Goal: Task Accomplishment & Management: Complete application form

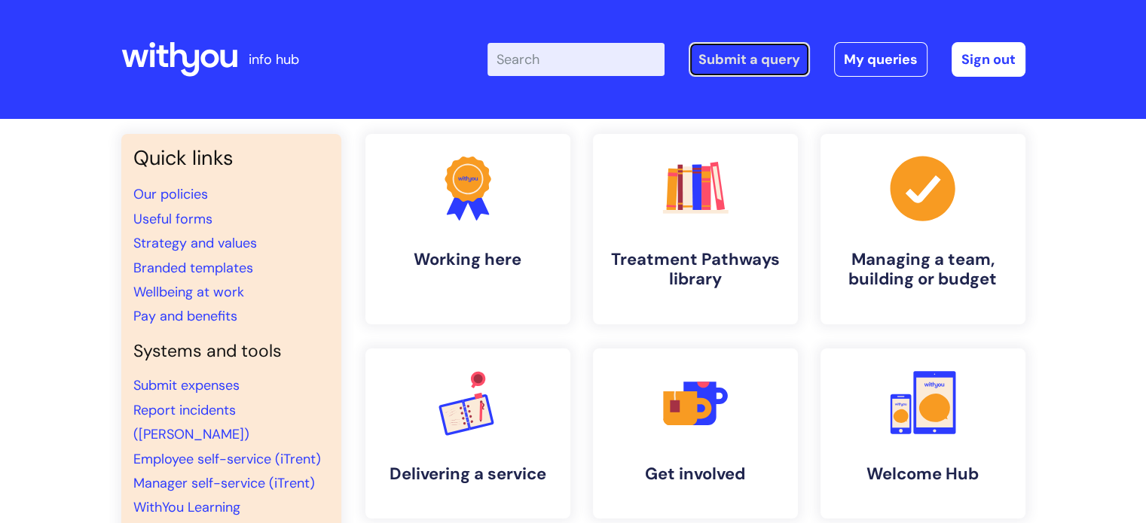
click at [752, 63] on link "Submit a query" at bounding box center [748, 59] width 121 height 35
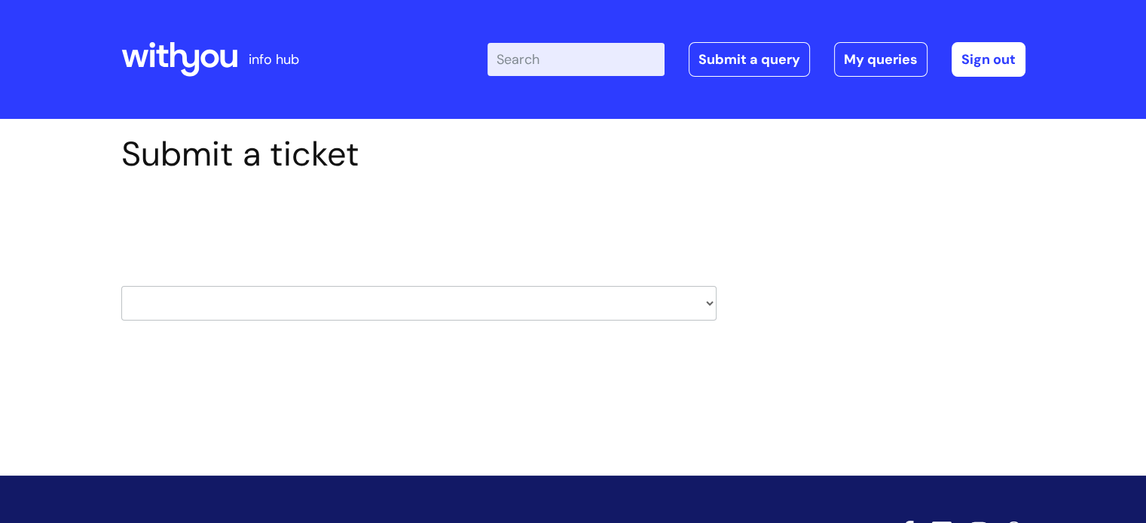
click at [299, 300] on select "HR / People IT and Support Clinical Drug Alerts Finance Accounts Data Support T…" at bounding box center [418, 303] width 595 height 35
select select "it_and_support"
click at [121, 286] on select "HR / People IT and Support Clinical Drug Alerts Finance Accounts Data Support T…" at bounding box center [418, 303] width 595 height 35
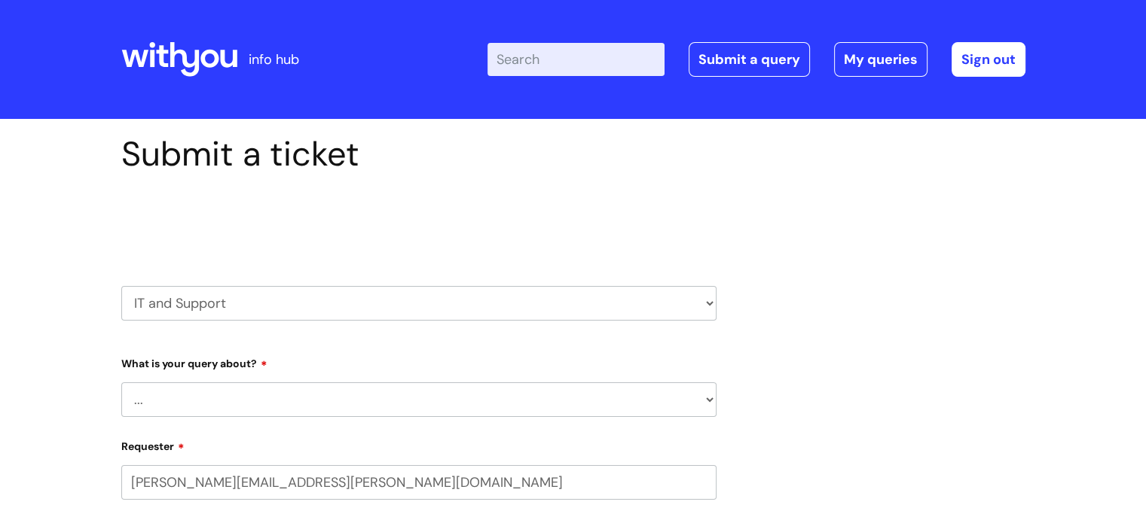
scroll to position [151, 0]
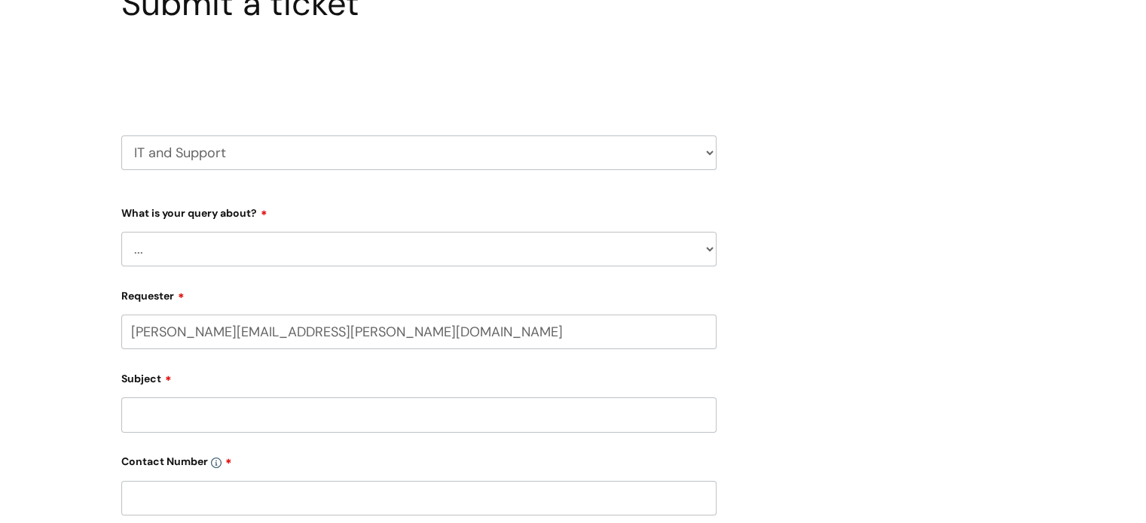
click at [453, 246] on select "... Mobile Phone Reset & MFA Accounts, Starters and Leavers IT Hardware issue I…" at bounding box center [418, 249] width 595 height 35
select select "Accounts, Starters and Leavers"
click at [121, 232] on select "... Mobile Phone Reset & MFA Accounts, Starters and Leavers IT Hardware issue I…" at bounding box center [418, 249] width 595 height 35
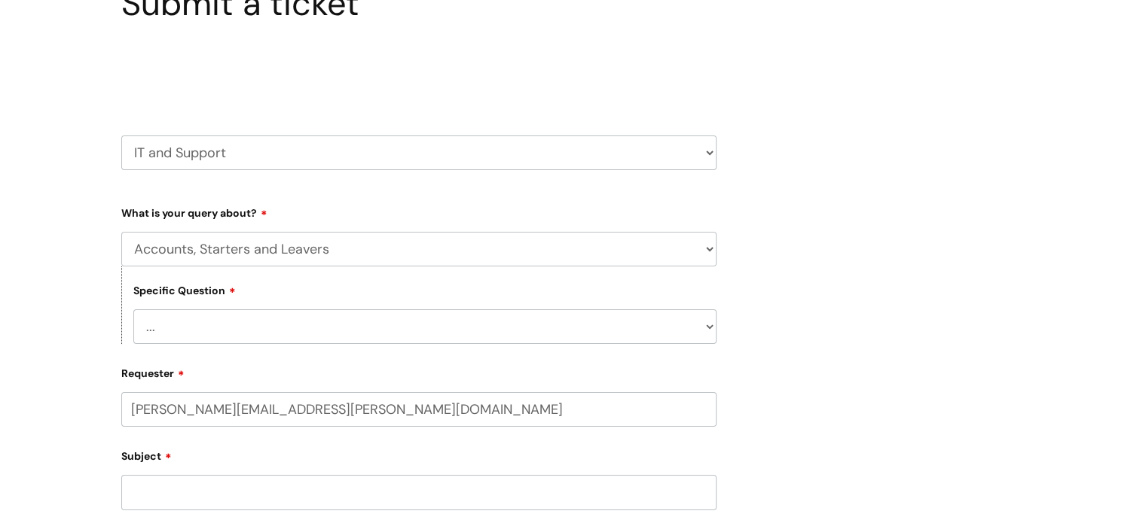
click at [425, 328] on select "... I have a new starter I have a leaver I need to make a change to an account …" at bounding box center [424, 327] width 583 height 35
select select "I need to make a change to an account"
click at [133, 310] on select "... I have a new starter I have a leaver I need to make a change to an account …" at bounding box center [424, 327] width 583 height 35
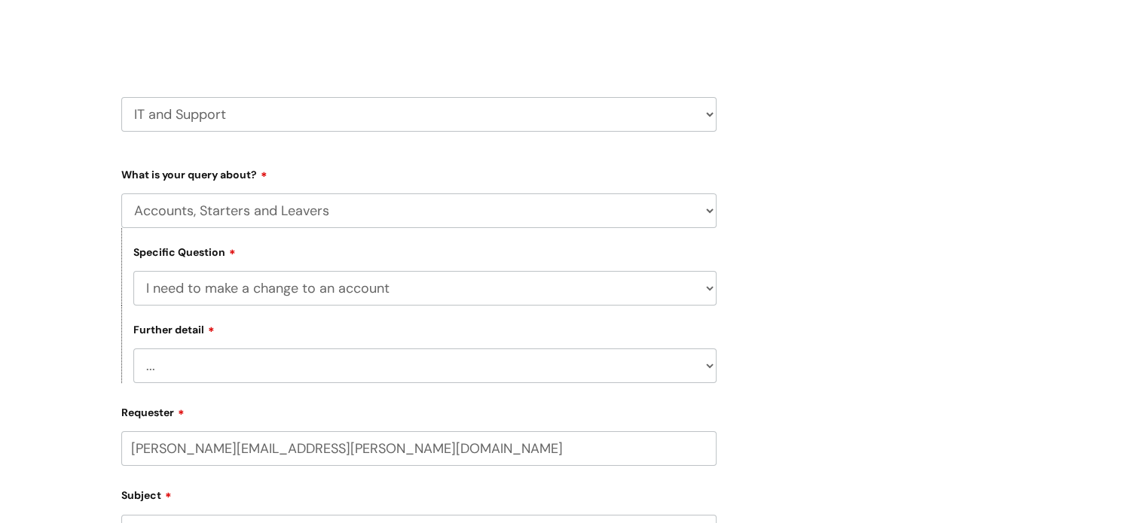
scroll to position [226, 0]
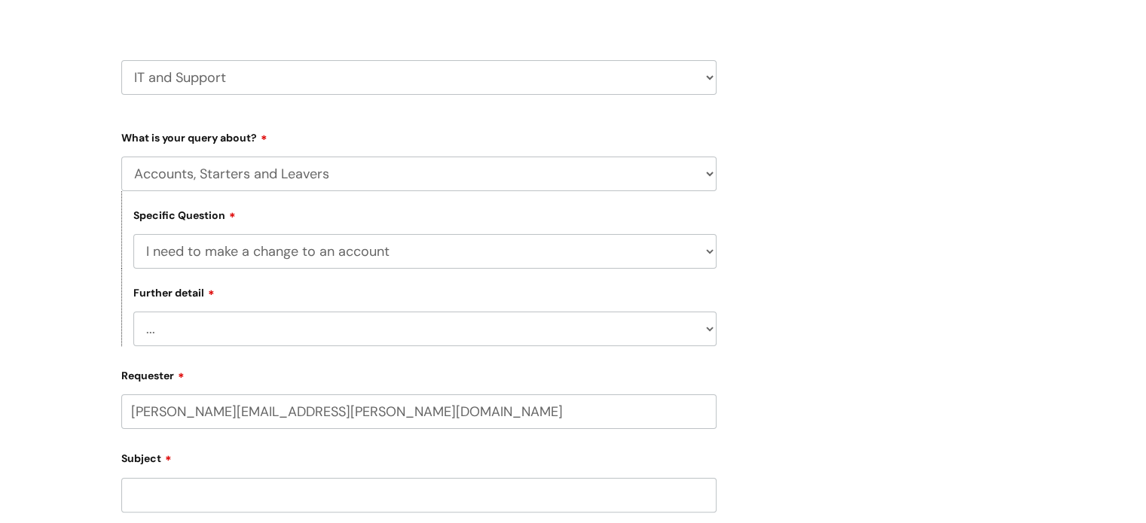
click at [621, 325] on select "... I need to amend the name, details or access of an account I need to reinsta…" at bounding box center [424, 329] width 583 height 35
select select "I need to amend the name, details or access of an account"
click at [133, 313] on select "... I need to amend the name, details or access of an account I need to reinsta…" at bounding box center [424, 329] width 583 height 35
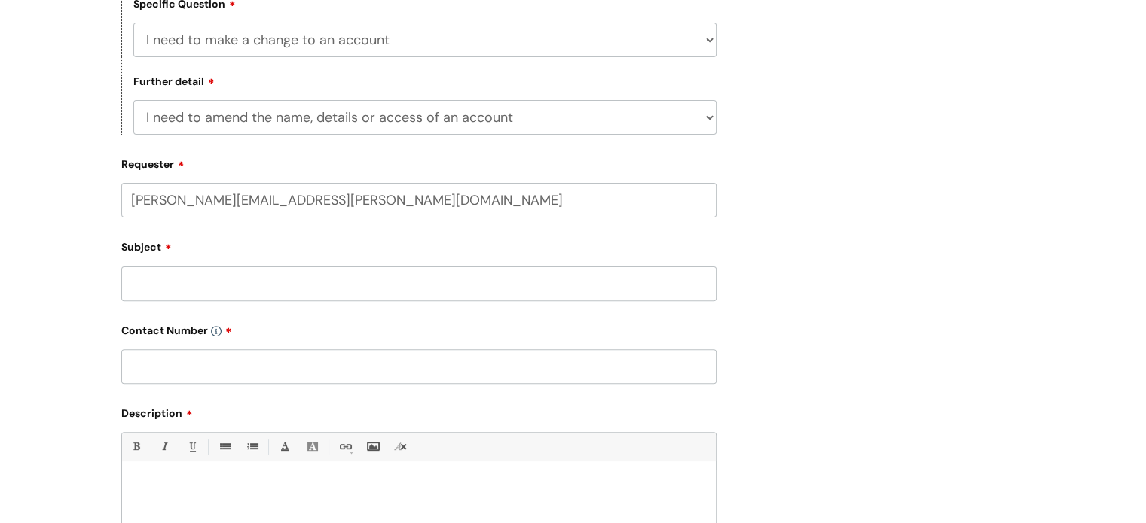
scroll to position [452, 0]
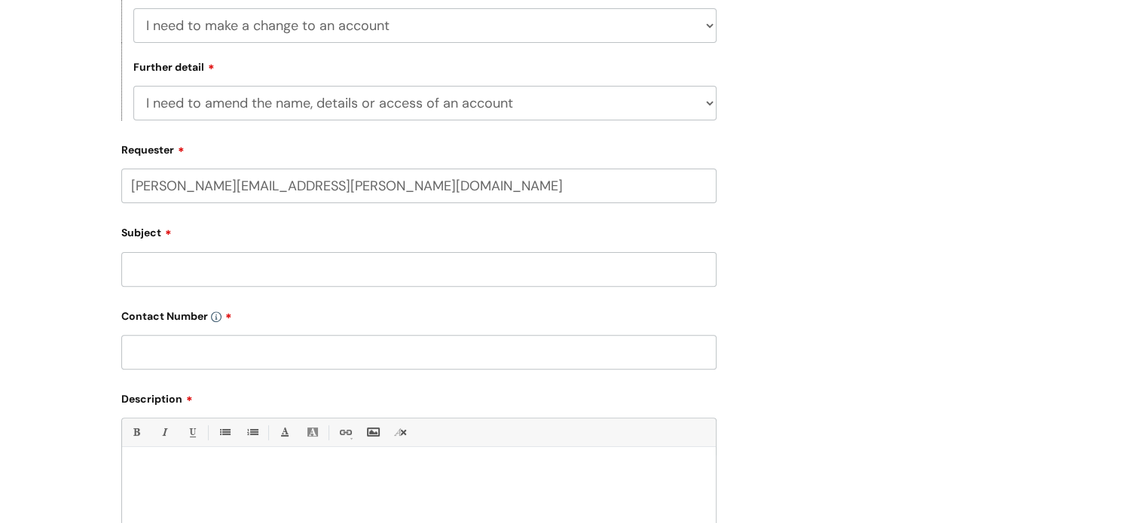
click at [219, 266] on input "Subject" at bounding box center [418, 269] width 595 height 35
type input "New Starter - Email Address needs amending"
click at [376, 351] on input "text" at bounding box center [418, 352] width 595 height 35
click at [544, 180] on input "michelle.healy@wearewithyou.org.uk" at bounding box center [418, 186] width 595 height 35
type input "michelle.healy@wearewithyou.org.uk"
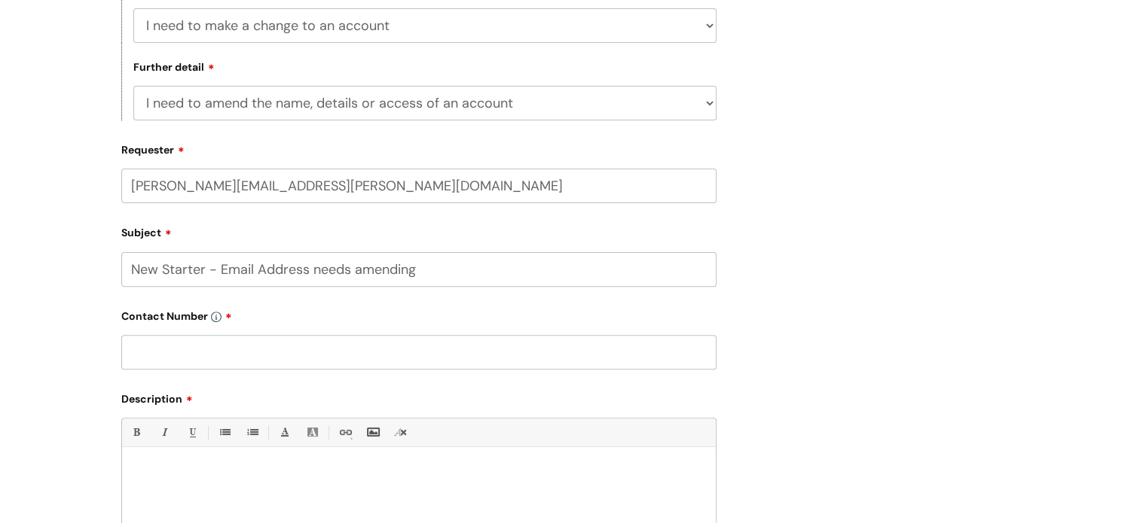
click at [817, 255] on div "Submit a ticket Select issue type HR / People IT and Support Clinical Drug Aler…" at bounding box center [573, 192] width 926 height 1021
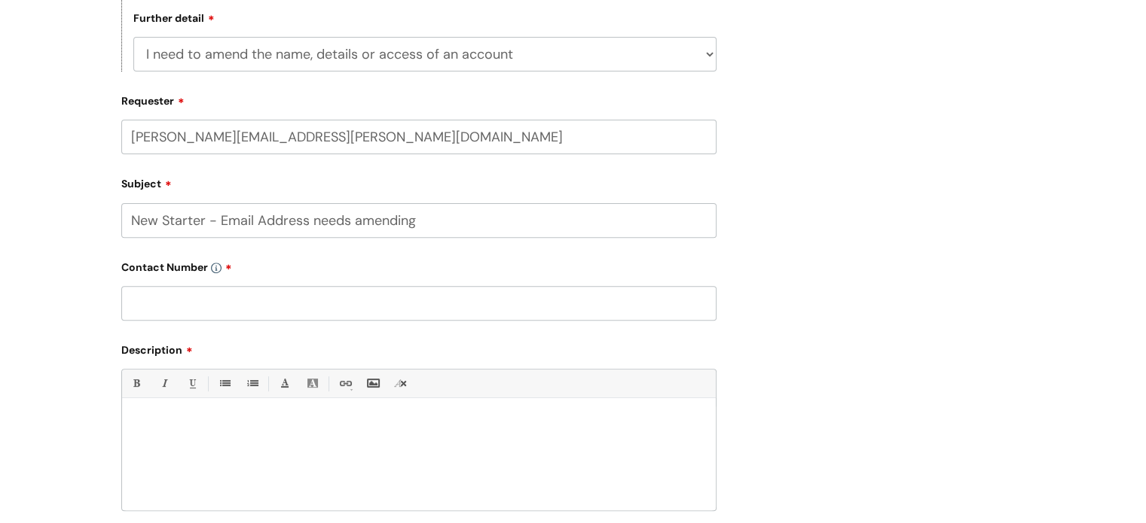
scroll to position [527, 0]
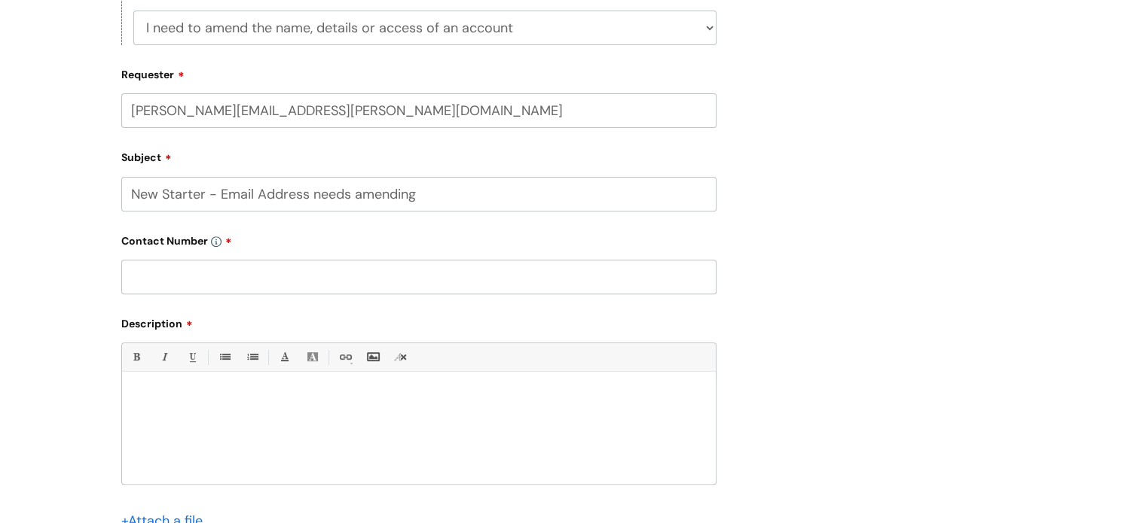
click at [190, 276] on input "text" at bounding box center [418, 277] width 595 height 35
click at [283, 394] on p at bounding box center [418, 399] width 571 height 14
paste div
drag, startPoint x: 182, startPoint y: 390, endPoint x: 102, endPoint y: 387, distance: 79.9
click at [102, 387] on div "Submit a ticket Select issue type HR / People IT and Support Clinical Drug Aler…" at bounding box center [573, 141] width 1146 height 1099
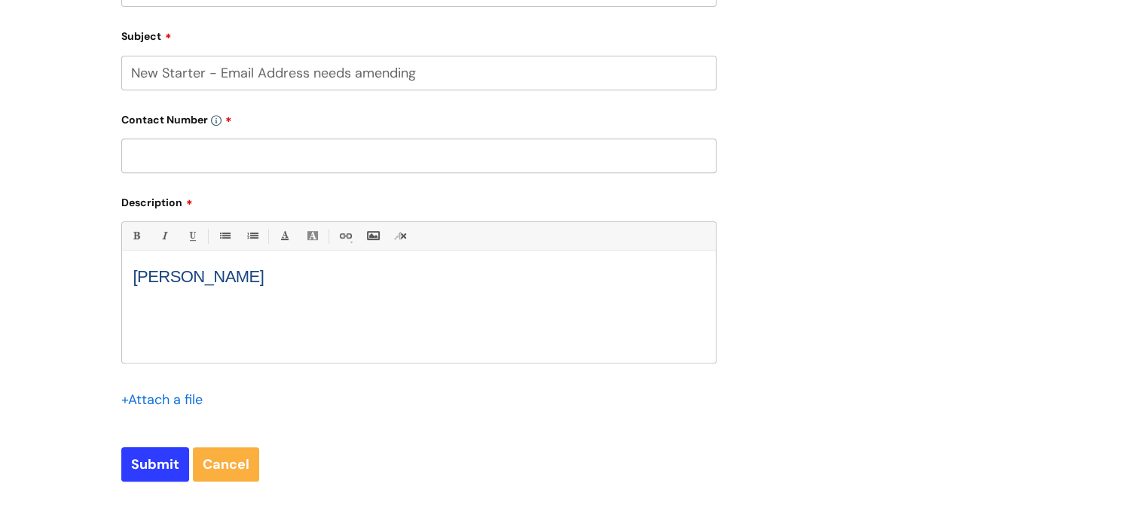
scroll to position [678, 0]
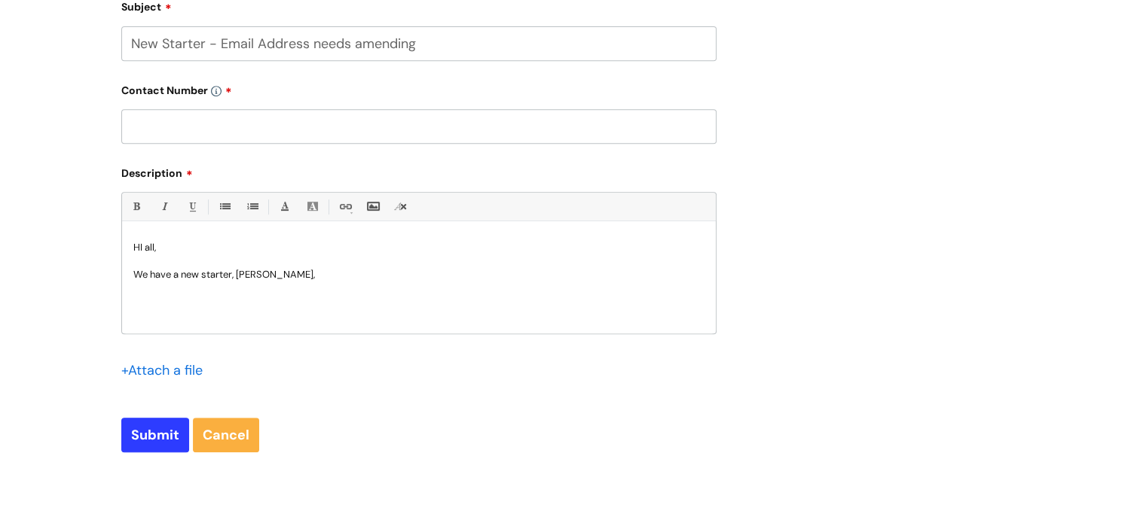
click at [206, 258] on p at bounding box center [418, 262] width 571 height 14
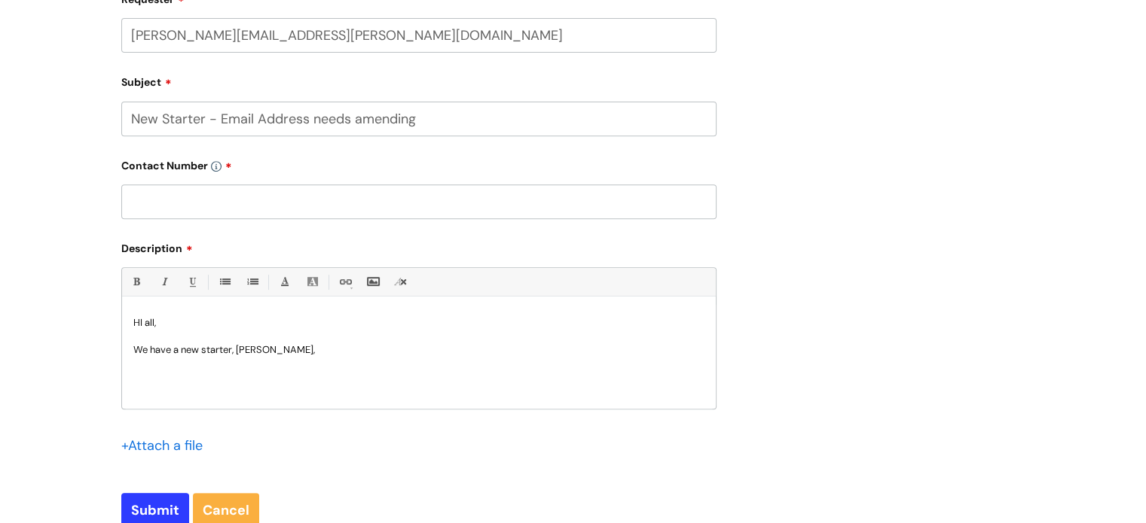
click at [202, 351] on p "We have a new starter, Louise McCaffrey," at bounding box center [418, 350] width 571 height 14
click at [346, 355] on p "We have a new starter, Louise McCaffrey," at bounding box center [418, 350] width 571 height 14
click at [233, 356] on p "We have a new starter, Louise McCaffrey," at bounding box center [418, 350] width 571 height 14
click at [218, 316] on div "HI all, We have a new starter , Louise McCaffrey in Lancashire East YP" at bounding box center [419, 357] width 594 height 104
click at [140, 328] on p "HI all," at bounding box center [418, 323] width 571 height 14
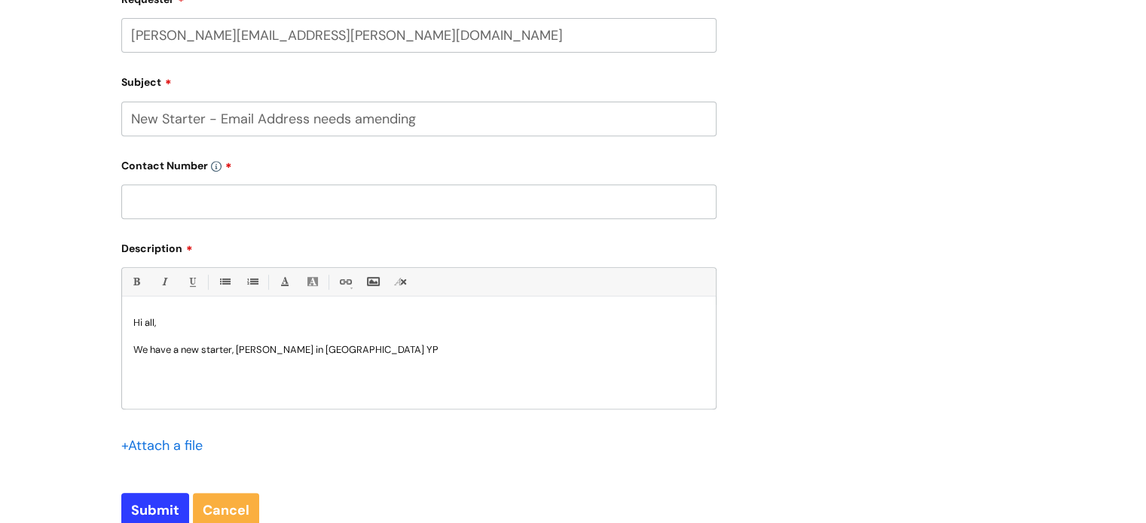
click at [169, 364] on div "Hi all, We have a new starter , Louise McCaffrey in Lancashire East YP" at bounding box center [419, 357] width 594 height 104
drag, startPoint x: 279, startPoint y: 348, endPoint x: 402, endPoint y: 348, distance: 123.5
click at [402, 348] on p "We have a new starter , Louise McCaffrey in Lancashire East YP" at bounding box center [418, 350] width 571 height 14
click at [446, 352] on p "We have a new starter , Louise McCaffrey in Lancashire East YP" at bounding box center [418, 350] width 571 height 14
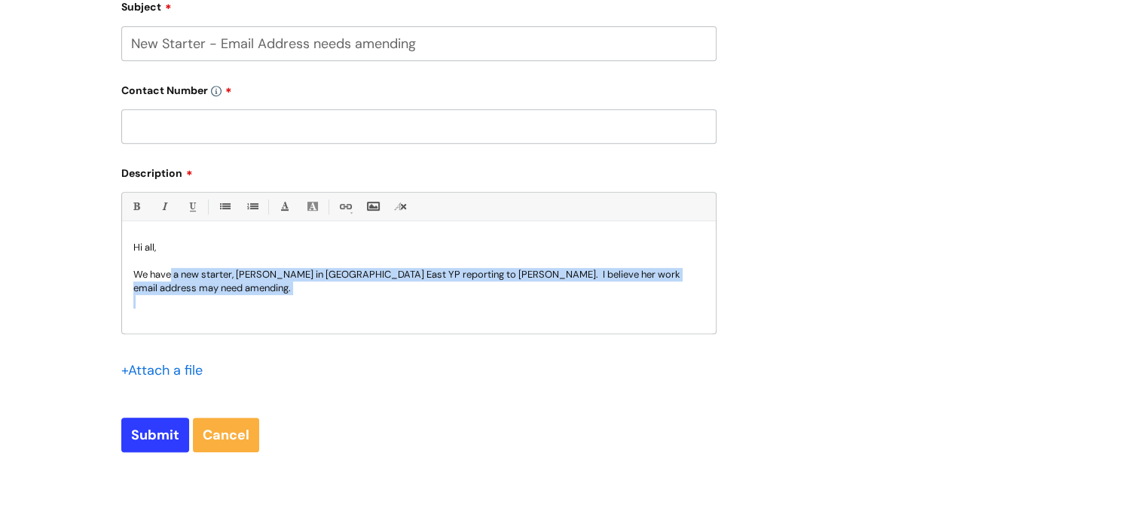
drag, startPoint x: 169, startPoint y: 281, endPoint x: 412, endPoint y: 297, distance: 243.8
click at [412, 297] on div "Hi all, We have a new starter , Louise McCaffrey in Lancashire East YP reportin…" at bounding box center [419, 282] width 594 height 104
click at [542, 294] on p "We have a new starter , Louise McCaffrey in Lancashire East YP reporting to Lev…" at bounding box center [418, 281] width 571 height 27
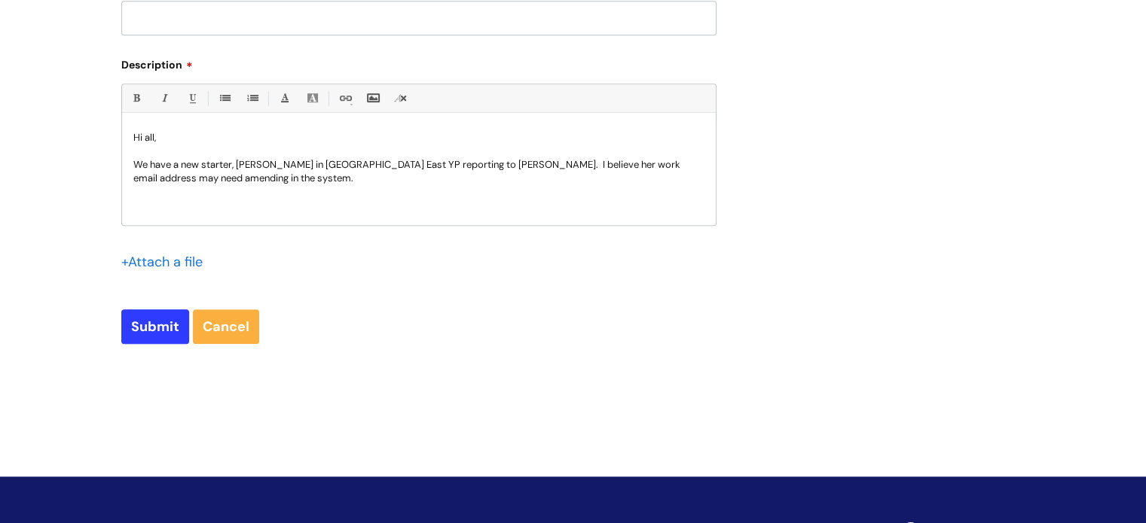
scroll to position [0, 0]
click at [325, 179] on p "We have a new starter , Louise McCaffrey in Lancashire East YP reporting to Lev…" at bounding box center [418, 173] width 571 height 27
click at [219, 142] on p "Hi all," at bounding box center [418, 140] width 571 height 14
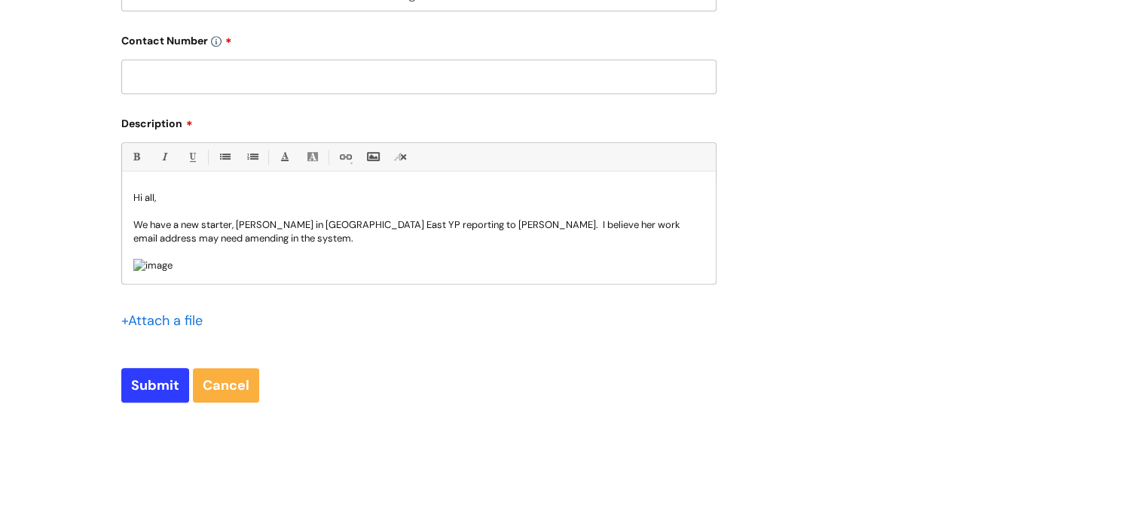
scroll to position [636, 0]
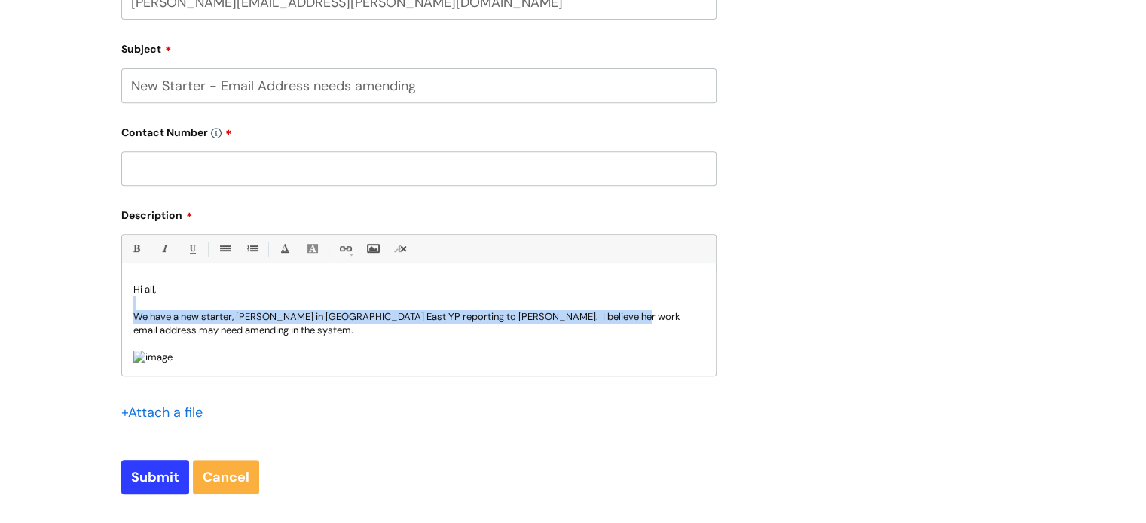
drag, startPoint x: 136, startPoint y: 310, endPoint x: 607, endPoint y: 316, distance: 471.6
click at [607, 316] on div "Hi all, We have a new starter , Louise McCaffrey in Lancashire East YP reportin…" at bounding box center [419, 324] width 594 height 104
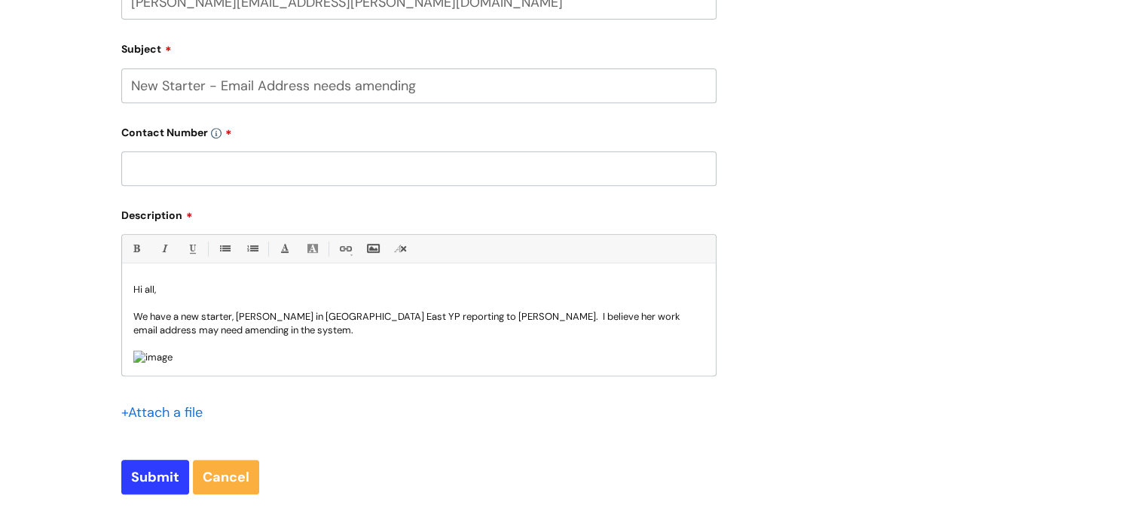
click at [295, 335] on p "We have a new starter , Louise McCaffrey in Lancashire East YP reporting to Lev…" at bounding box center [418, 323] width 571 height 27
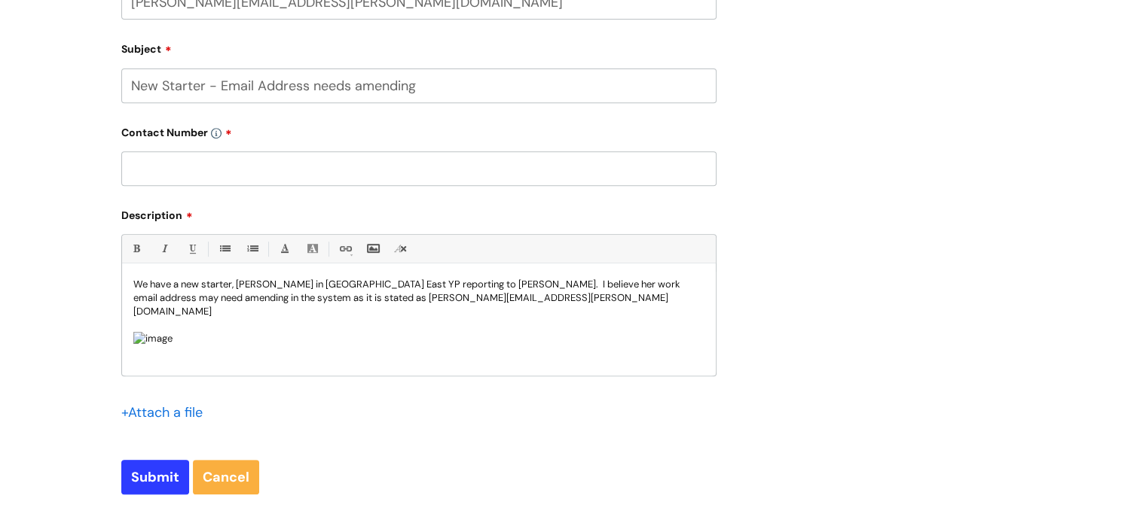
scroll to position [0, 0]
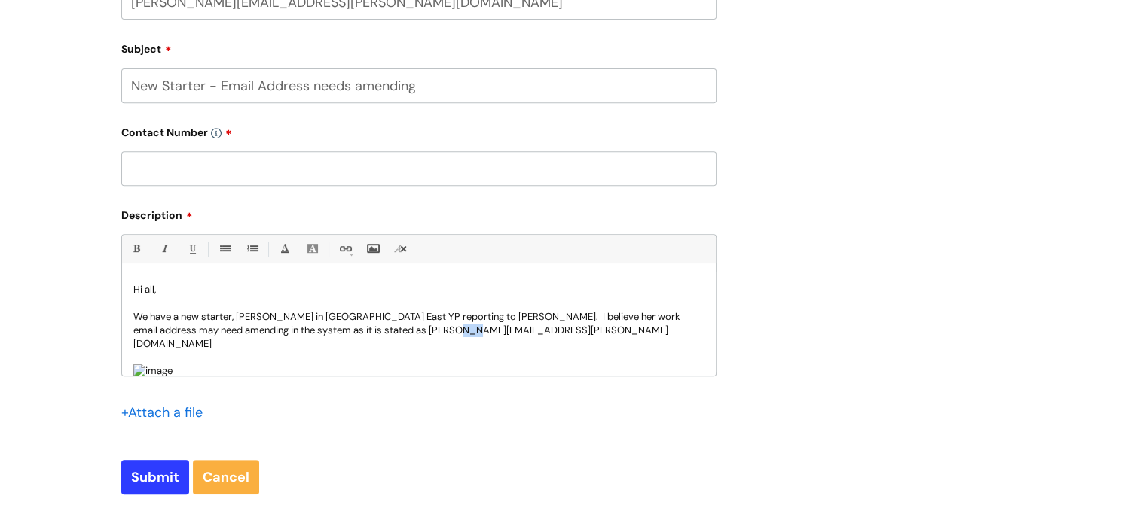
drag, startPoint x: 420, startPoint y: 332, endPoint x: 407, endPoint y: 334, distance: 12.9
click at [407, 334] on p "We have a new starter , Louise McCaffrey in Lancashire East YP reporting to Lev…" at bounding box center [418, 330] width 571 height 41
click at [511, 339] on p at bounding box center [418, 344] width 571 height 14
drag, startPoint x: 169, startPoint y: 316, endPoint x: 673, endPoint y: 328, distance: 504.1
click at [673, 328] on p "We have a new starter , Louise McCaffrey in Lancashire East YP reporting to Lev…" at bounding box center [418, 323] width 571 height 27
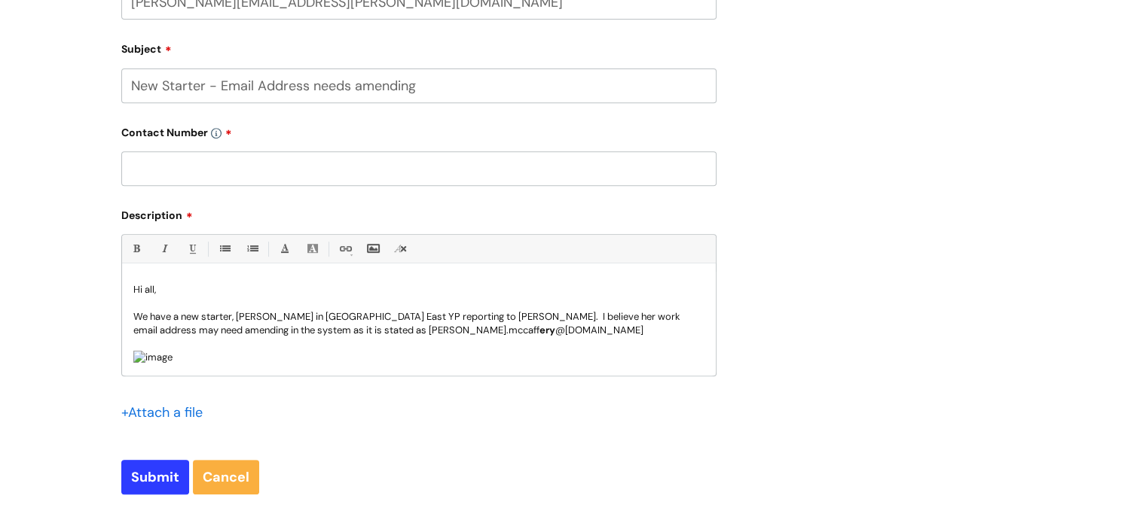
click at [194, 325] on p "We have a new starter , Louise McCaffrey in Lancashire East YP reporting to Lev…" at bounding box center [418, 323] width 571 height 27
click at [302, 329] on p "We have a new starter , Louise McCaffrey in Lancashire East YP reporting to Lev…" at bounding box center [418, 323] width 571 height 27
click at [535, 333] on p "We have a new starter , Louise McCaffrey in Lancashire East YP reporting to Lev…" at bounding box center [418, 323] width 571 height 27
drag, startPoint x: 420, startPoint y: 335, endPoint x: 407, endPoint y: 337, distance: 12.9
click at [539, 337] on b "ery" at bounding box center [547, 330] width 16 height 13
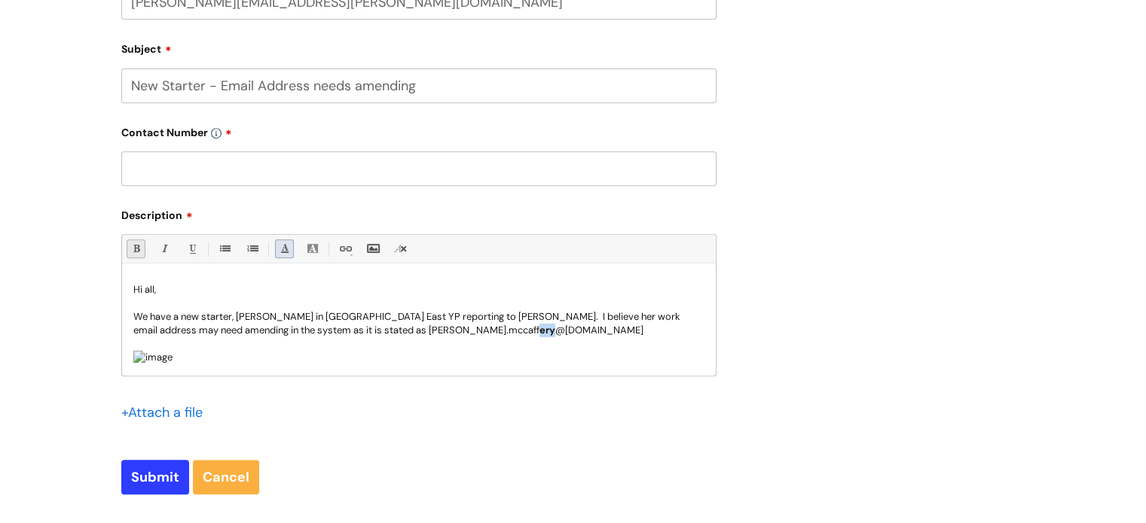
click at [288, 250] on link "Font Color" at bounding box center [284, 249] width 19 height 19
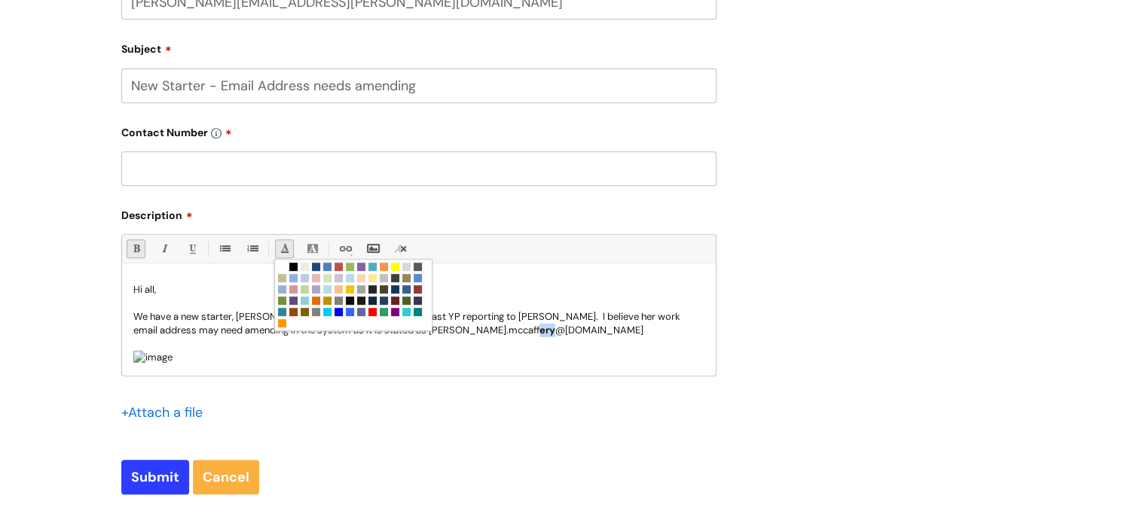
click at [367, 318] on link at bounding box center [372, 312] width 11 height 11
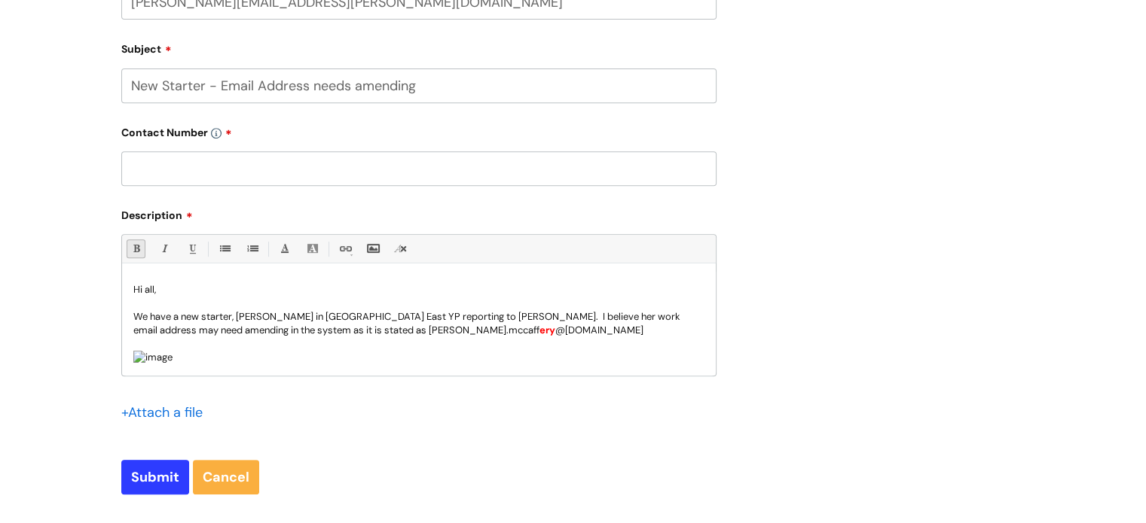
click at [643, 325] on p "We have a new starter , Louise McCaffrey in Lancashire East YP reporting to Lev…" at bounding box center [418, 323] width 571 height 27
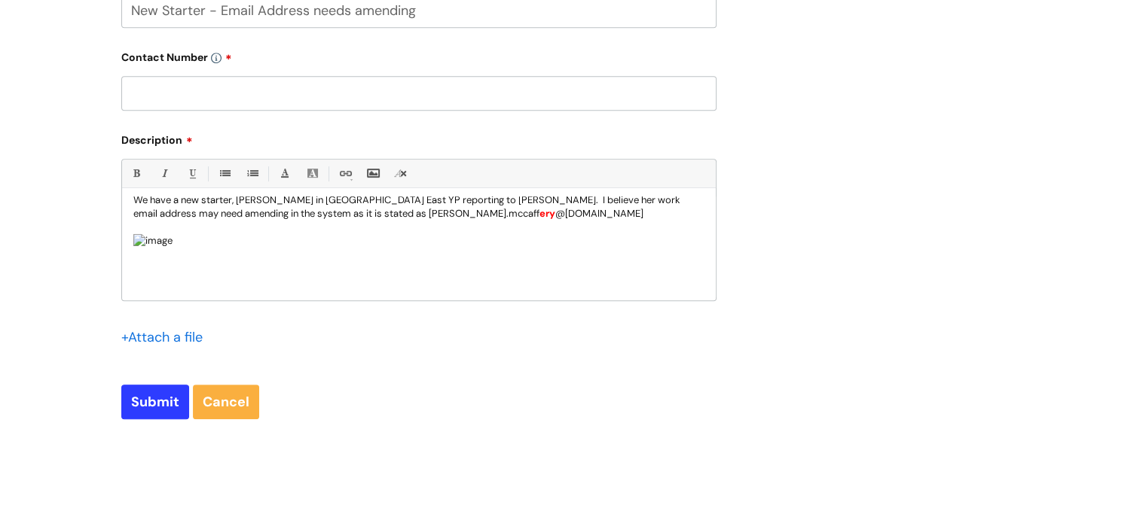
scroll to position [96, 0]
click at [277, 274] on p at bounding box center [418, 268] width 571 height 14
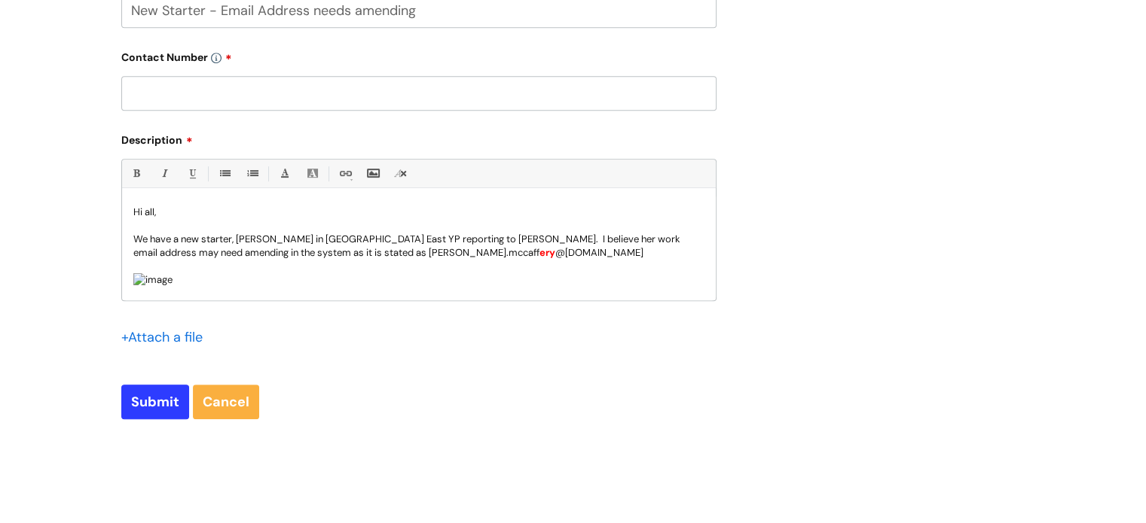
scroll to position [0, 0]
click at [545, 258] on p "We have a new starter , Louise McCaffrey in Lancashire East YP reporting to Lev…" at bounding box center [418, 248] width 571 height 27
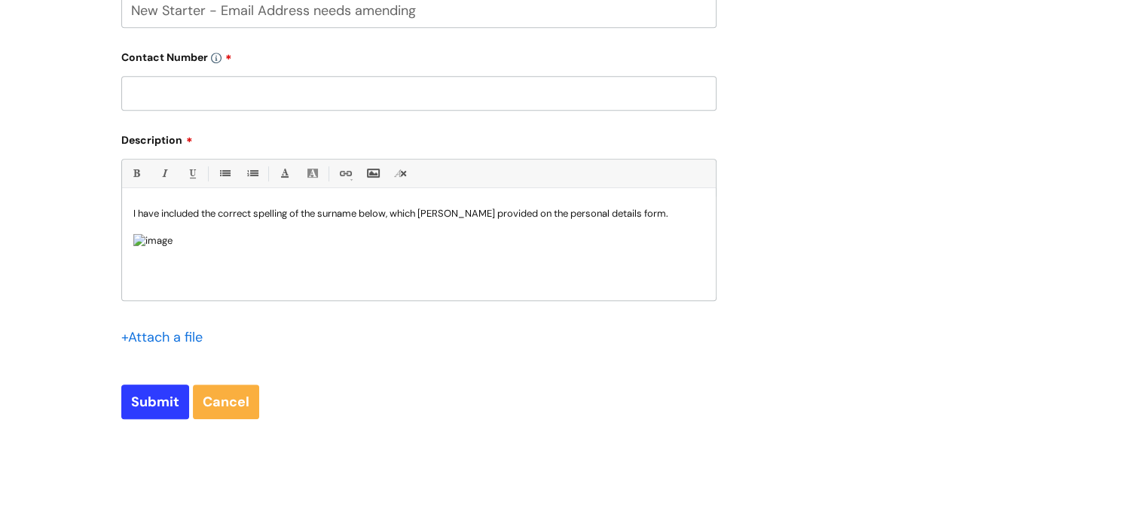
scroll to position [124, 0]
click at [256, 265] on p at bounding box center [418, 268] width 571 height 14
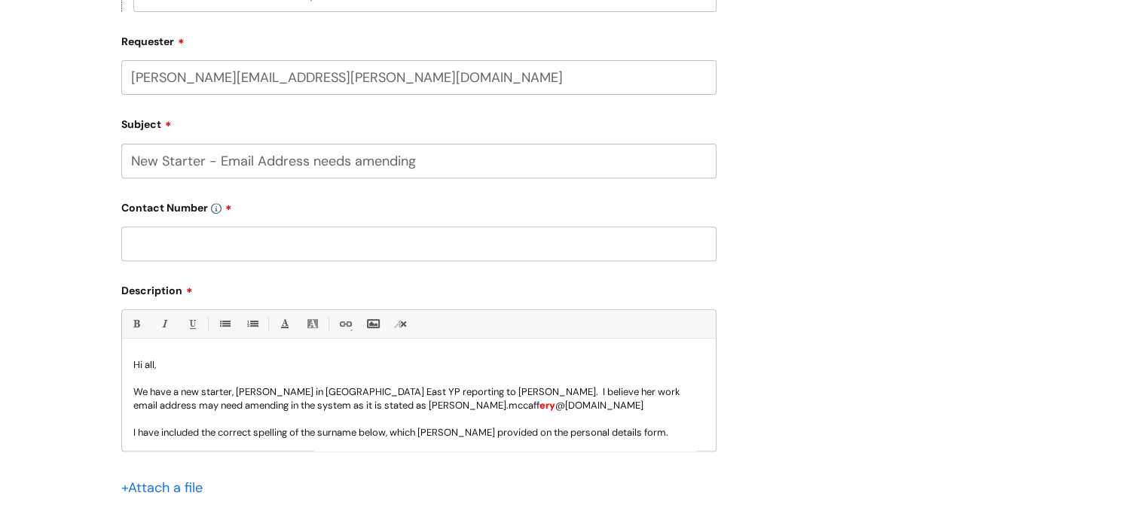
scroll to position [636, 0]
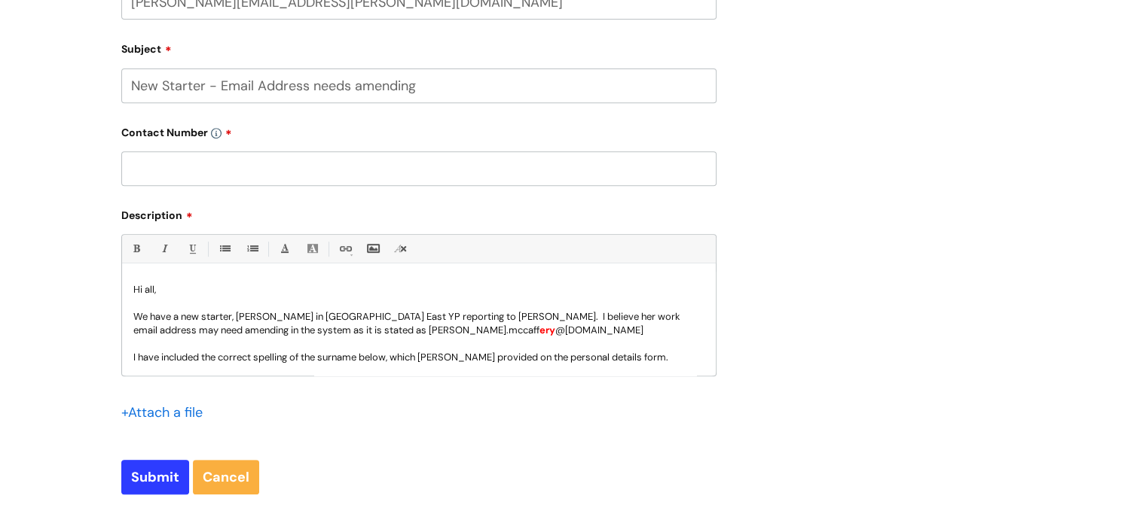
click at [381, 166] on input "text" at bounding box center [418, 168] width 595 height 35
paste input "07977797209(Work)"
type input "07977797209"
click at [502, 90] on input "New Starter - Email Address needs amending" at bounding box center [418, 86] width 595 height 35
type input "New Starter - Email Address needs amending (personal ref: 23647)"
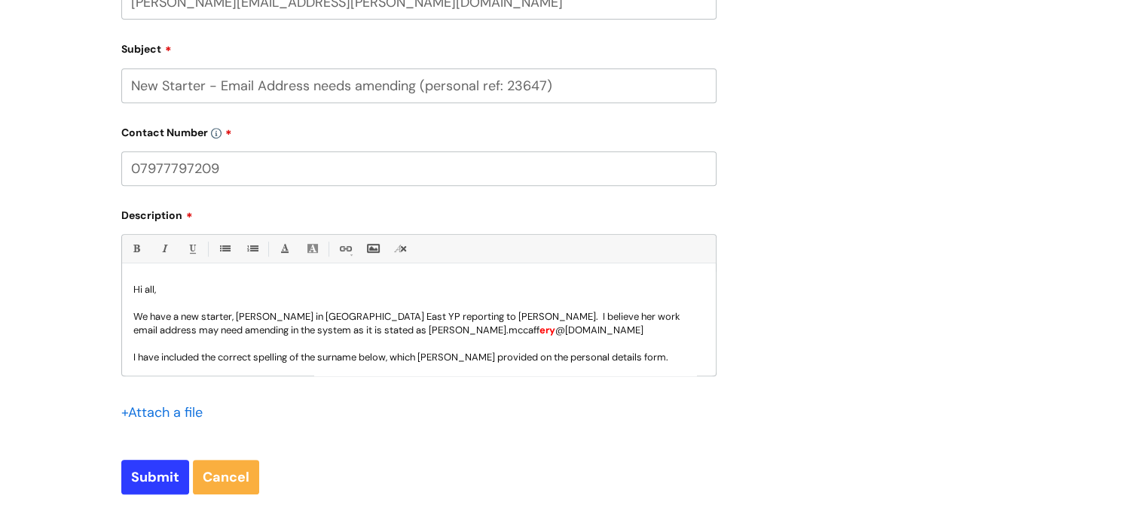
click at [259, 169] on input "07977797209" at bounding box center [418, 168] width 595 height 35
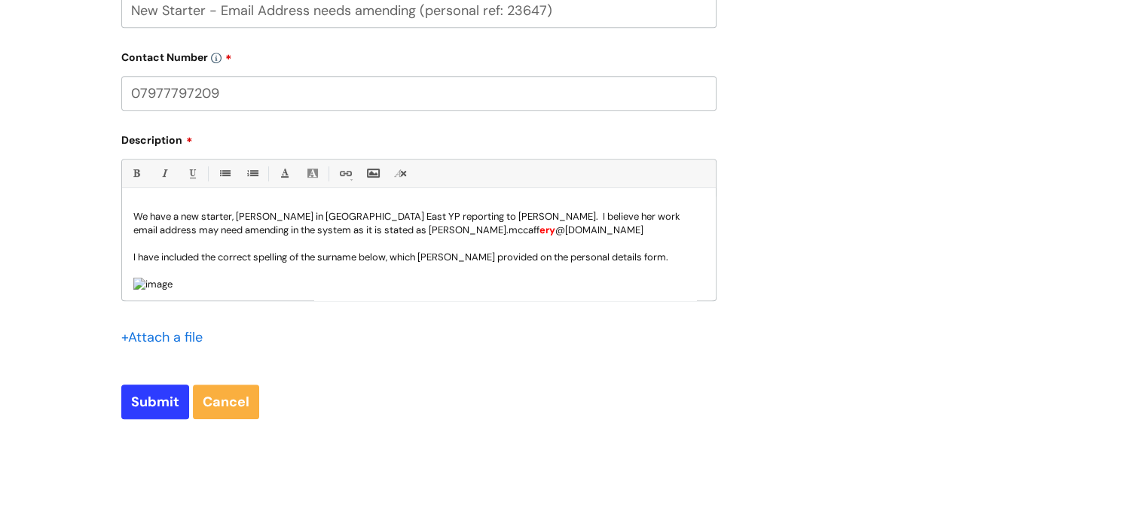
scroll to position [0, 0]
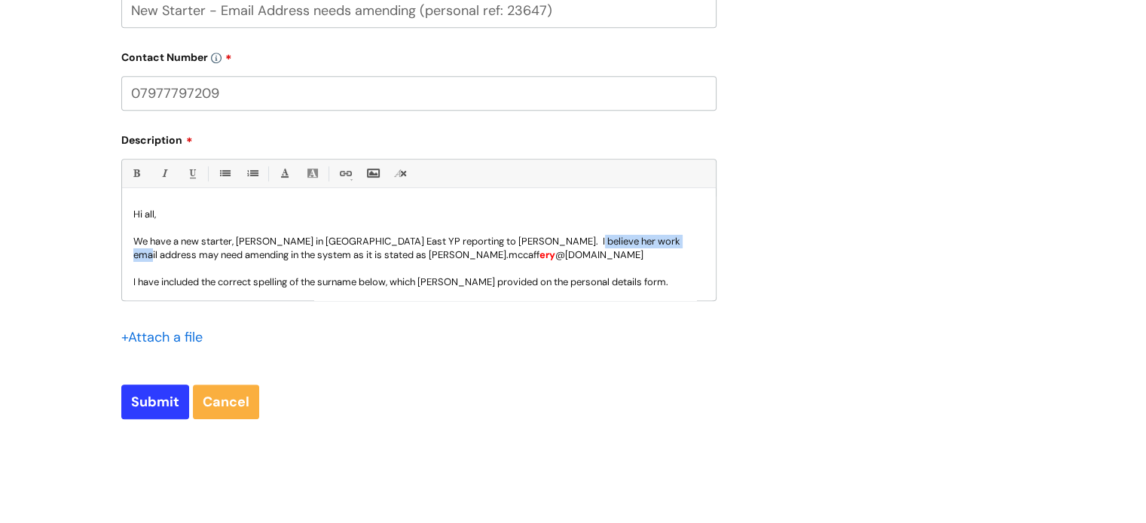
drag, startPoint x: 557, startPoint y: 243, endPoint x: 655, endPoint y: 246, distance: 98.0
click at [655, 246] on p "We have a new starter , Louise McCaffrey in Lancashire East YP reporting to Lev…" at bounding box center [418, 248] width 571 height 27
click at [655, 255] on p "We have a new starter , Louise McCaffrey in Lancashire East YP reporting to Lev…" at bounding box center [418, 248] width 571 height 27
drag, startPoint x: 262, startPoint y: 255, endPoint x: 362, endPoint y: 255, distance: 100.2
click at [362, 255] on p "We have a new starter , Louise McCaffrey in Lancashire East YP reporting to Lev…" at bounding box center [418, 248] width 571 height 27
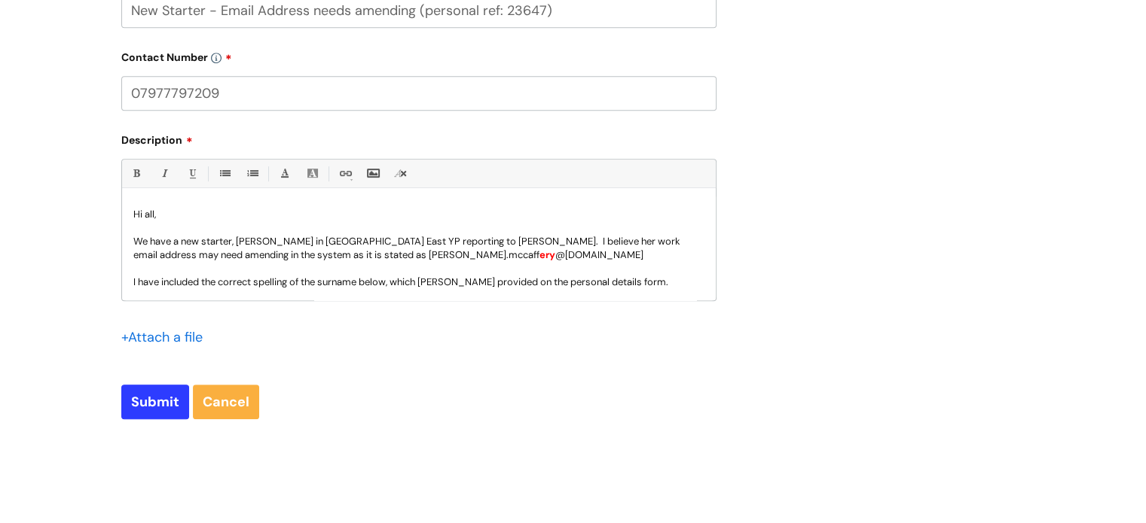
click at [573, 257] on p "We have a new starter , Louise McCaffrey in Lancashire East YP reporting to Lev…" at bounding box center [418, 248] width 571 height 27
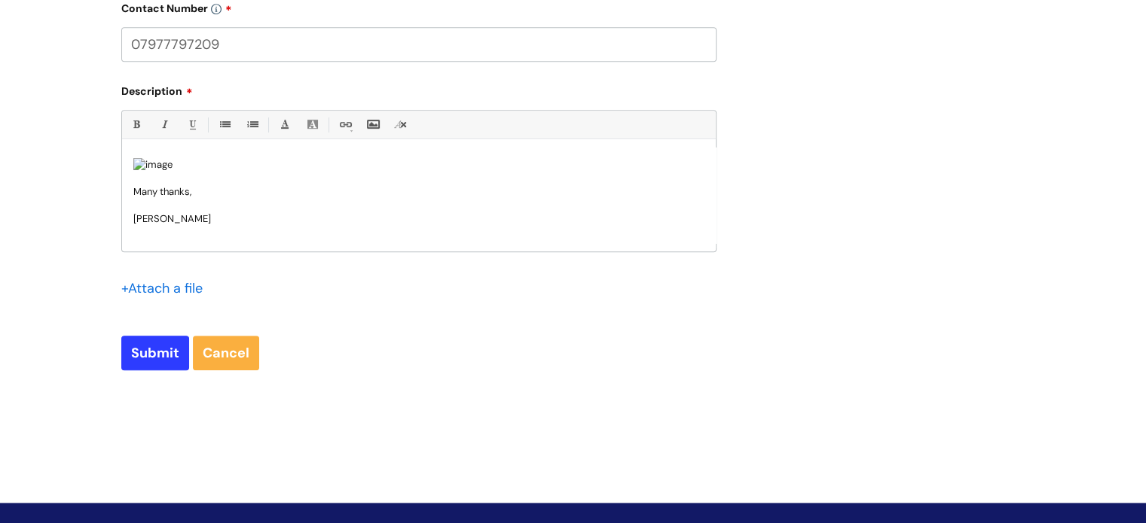
scroll to position [786, 0]
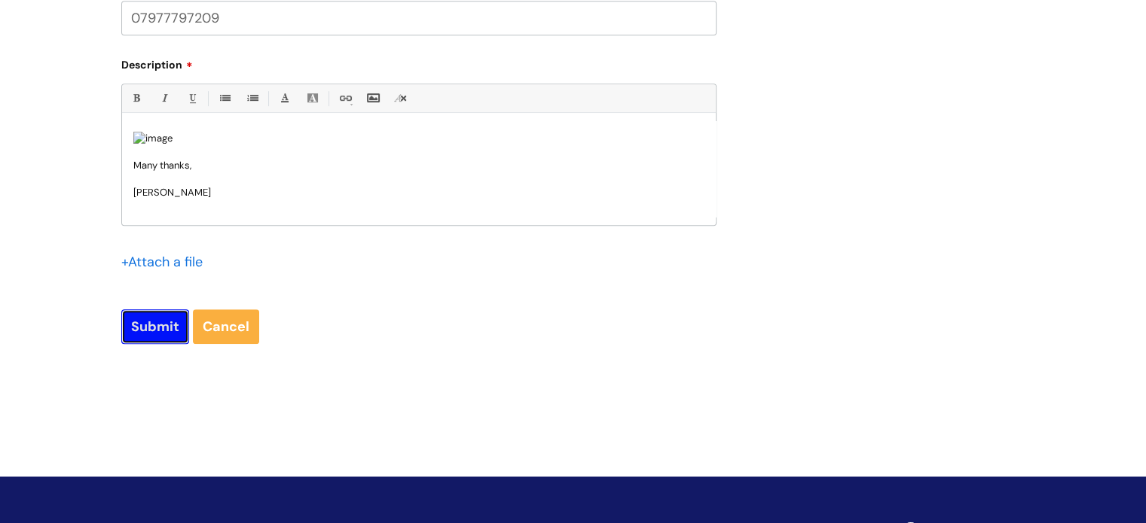
click at [145, 333] on input "Submit" at bounding box center [155, 327] width 68 height 35
type input "Please Wait..."
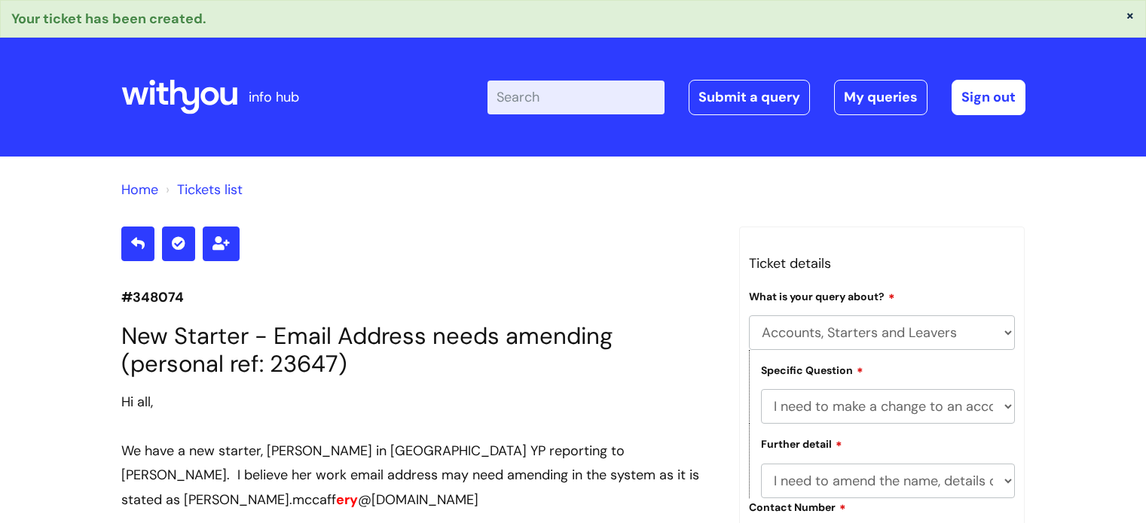
select select "Accounts, Starters and Leavers"
select select "I need to make a change to an account"
select select "I need to amend the name, details or access of an account"
click at [215, 239] on icon at bounding box center [220, 244] width 17 height 14
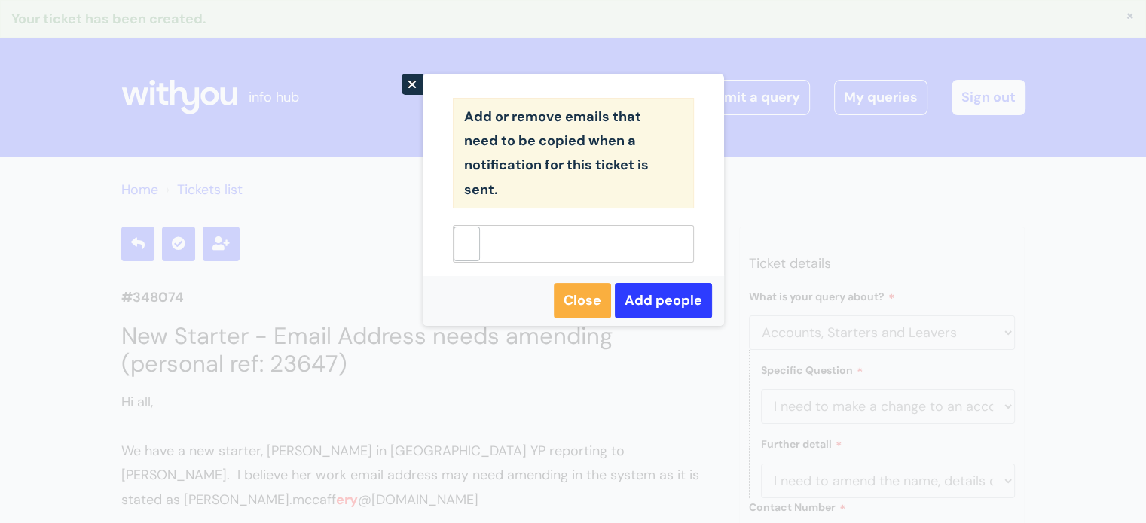
click at [546, 252] on ul at bounding box center [573, 244] width 241 height 38
paste input "levi.yates@wearewithyou.org.uk"
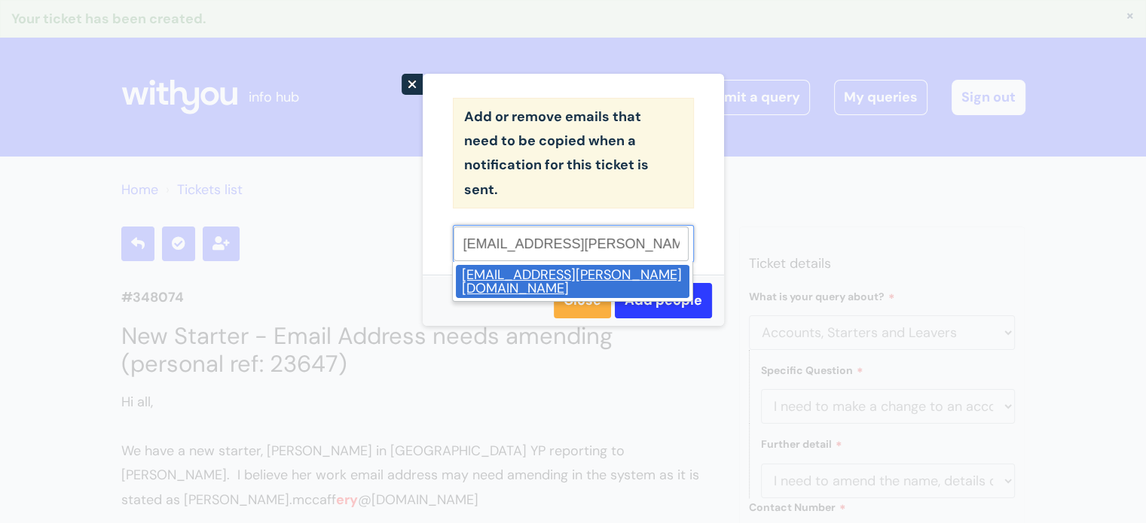
type input "levi.yates@wearewithyou.org.uk"
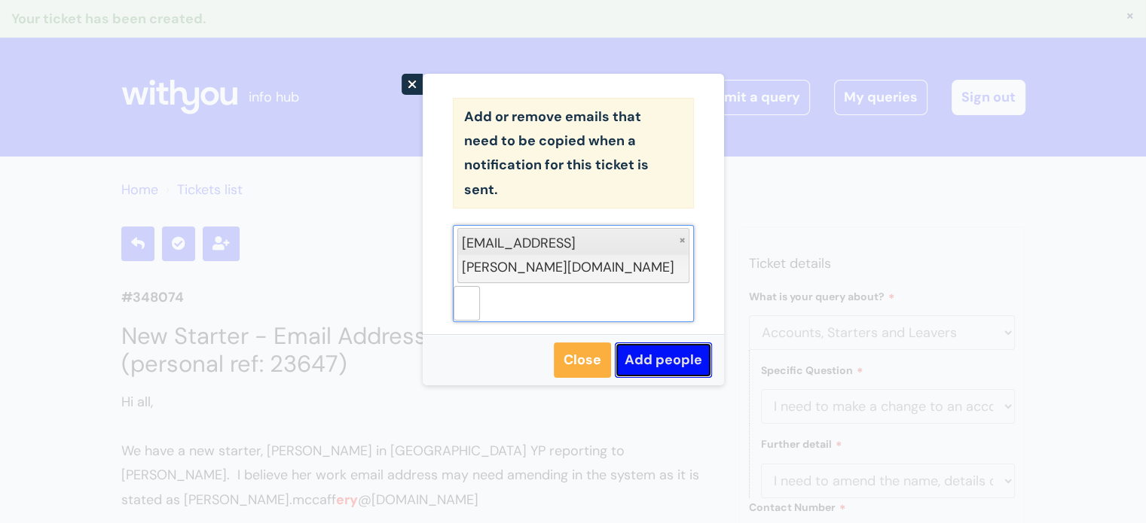
click at [690, 343] on link "Add people" at bounding box center [663, 360] width 97 height 35
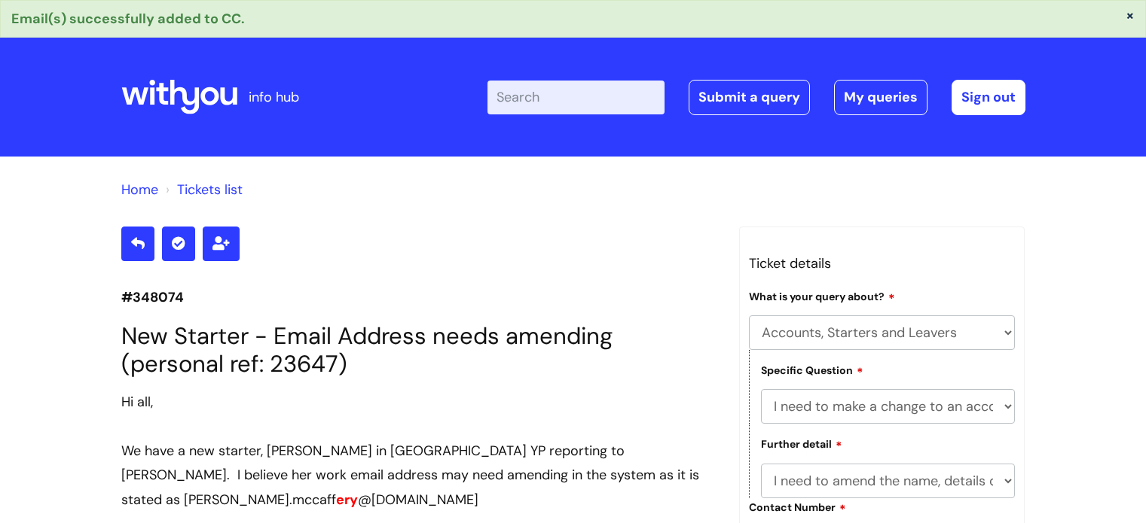
select select "Accounts, Starters and Leavers"
select select "I need to make a change to an account"
select select "I need to amend the name, details or access of an account"
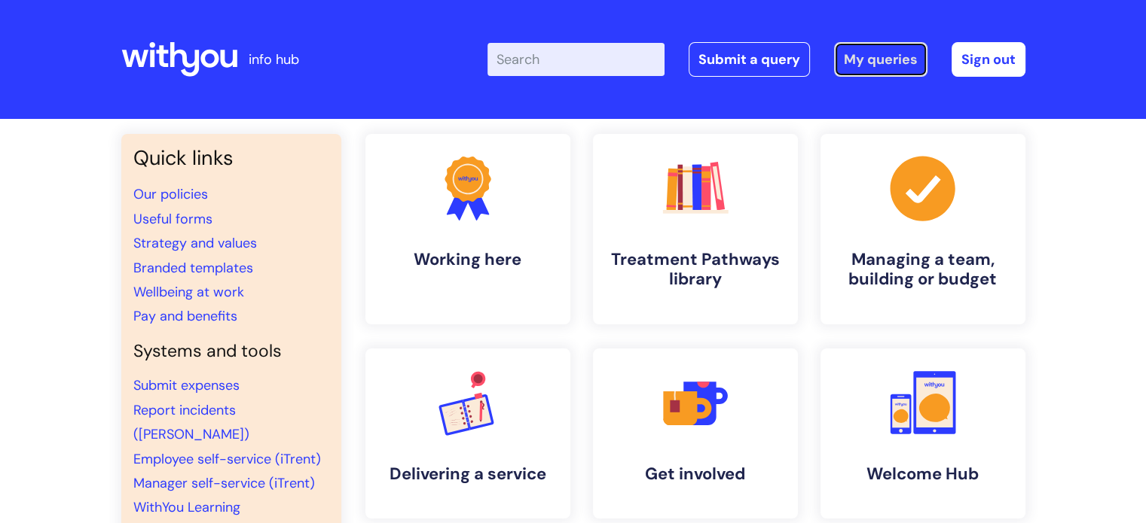
click at [898, 69] on link "My queries" at bounding box center [880, 59] width 93 height 35
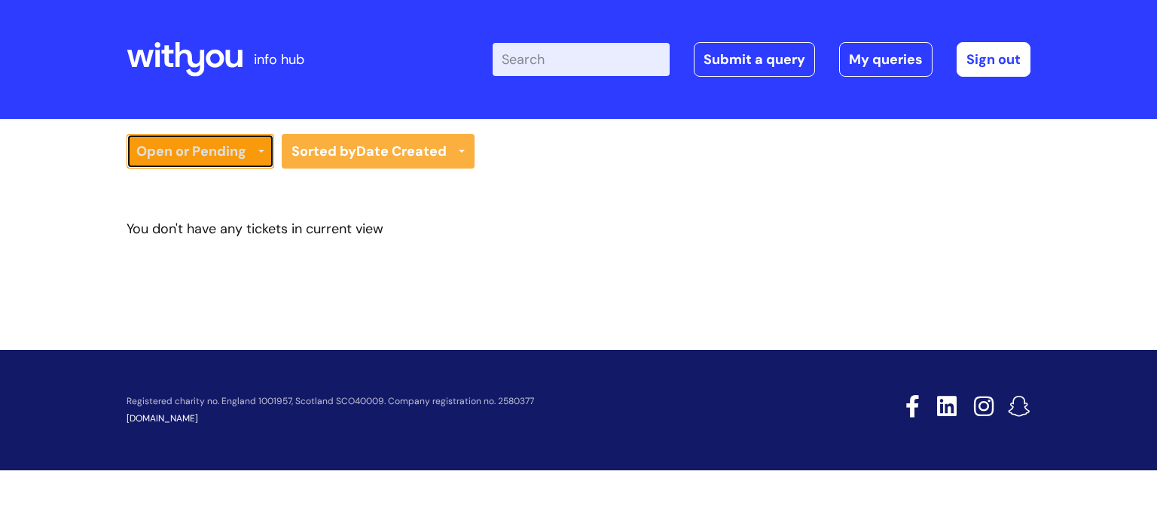
click at [258, 157] on link "Open or Pending" at bounding box center [201, 151] width 148 height 35
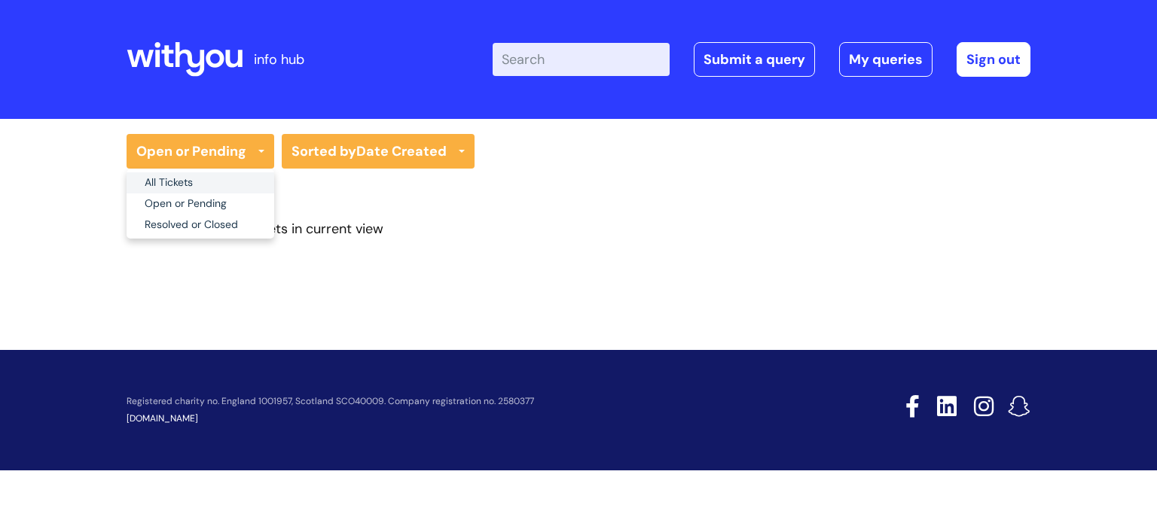
click at [172, 174] on link "All Tickets" at bounding box center [201, 182] width 148 height 21
